Goal: Transaction & Acquisition: Purchase product/service

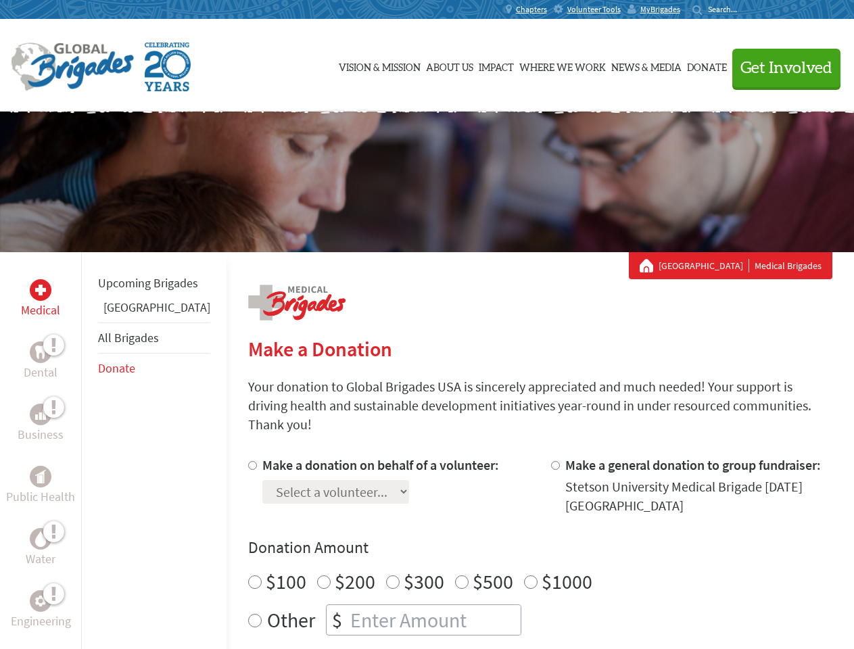
click at [747, 9] on div "Search for:" at bounding box center [720, 9] width 54 height 11
click at [781, 68] on span "Get Involved" at bounding box center [787, 68] width 92 height 16
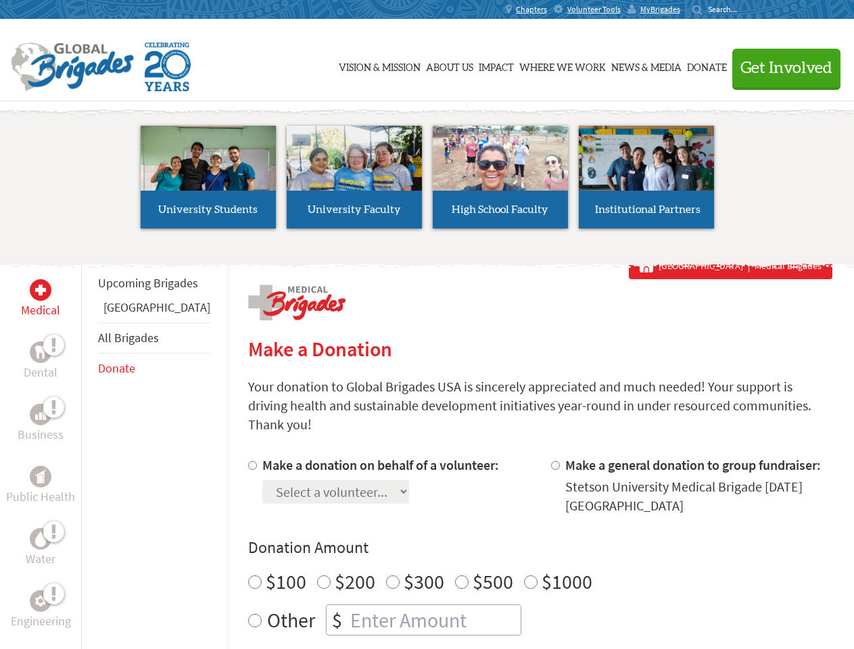
click at [89, 451] on div "Upcoming Brigades Honduras All Brigades Donate" at bounding box center [153, 576] width 145 height 649
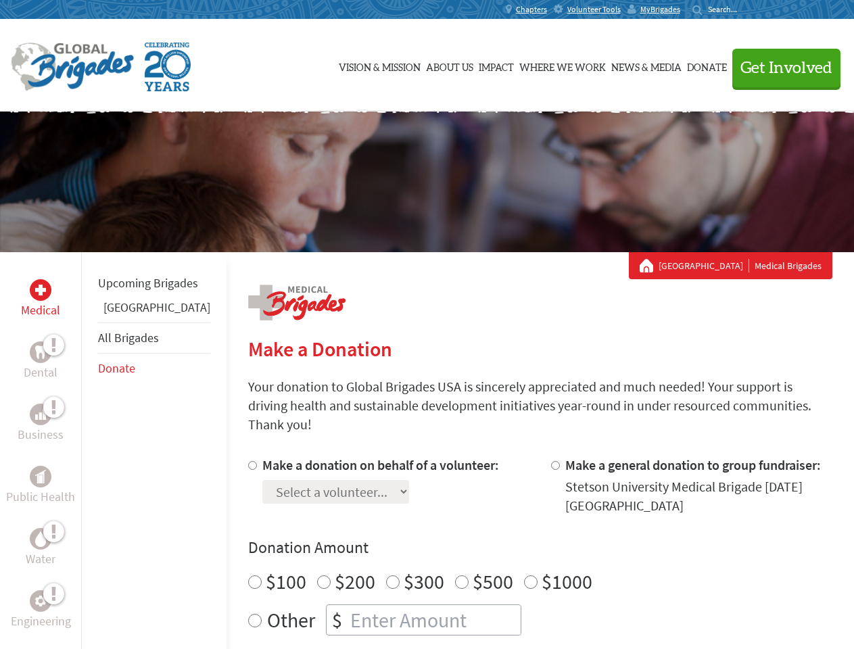
click at [517, 543] on div "Donation Amount $100 $200 $300 $500 $1000 Other $" at bounding box center [540, 586] width 584 height 99
click at [248, 461] on input "Make a donation on behalf of a volunteer:" at bounding box center [252, 465] width 9 height 9
radio input "true"
click at [551, 461] on input "Make a general donation to group fundraiser:" at bounding box center [555, 465] width 9 height 9
radio input "true"
